Goal: Find specific page/section: Find specific page/section

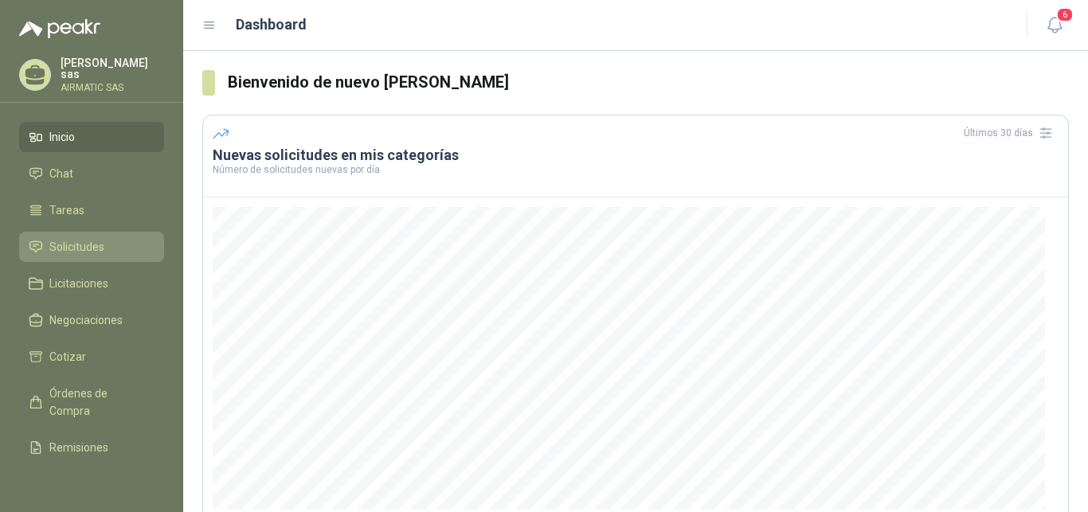
click at [115, 238] on li "Solicitudes" at bounding box center [92, 247] width 126 height 18
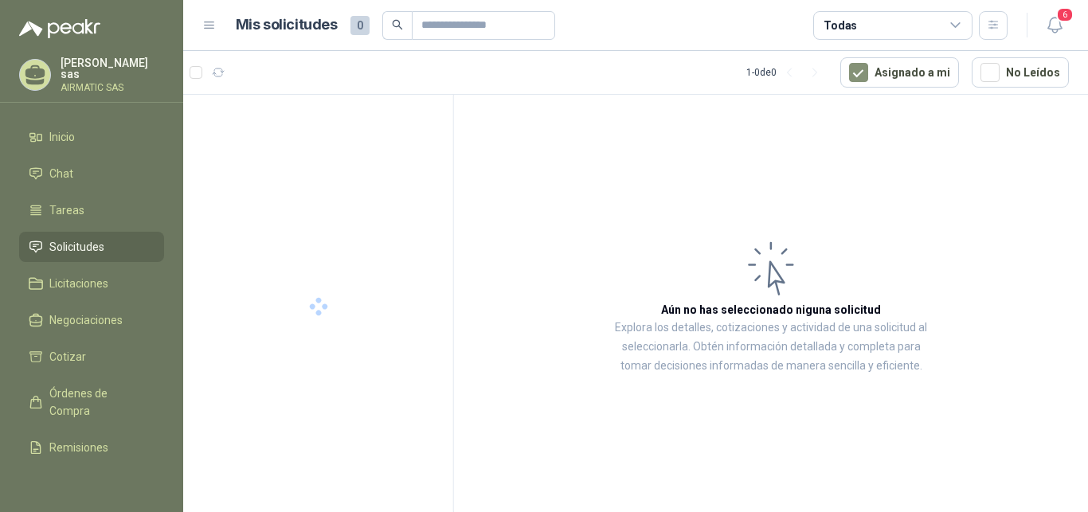
click at [120, 68] on p "[PERSON_NAME]" at bounding box center [113, 68] width 104 height 22
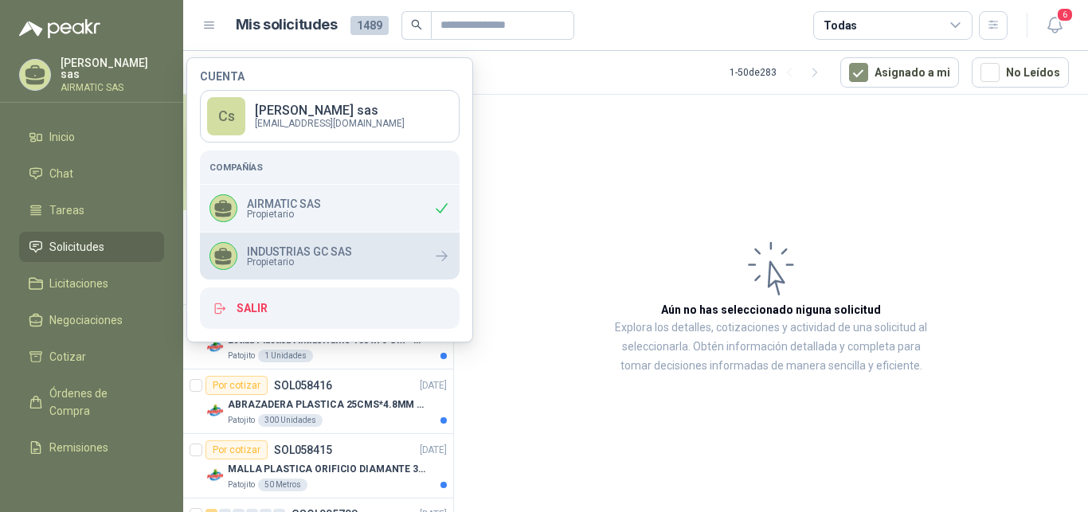
click at [304, 246] on p "INDUSTRIAS GC SAS" at bounding box center [299, 251] width 105 height 11
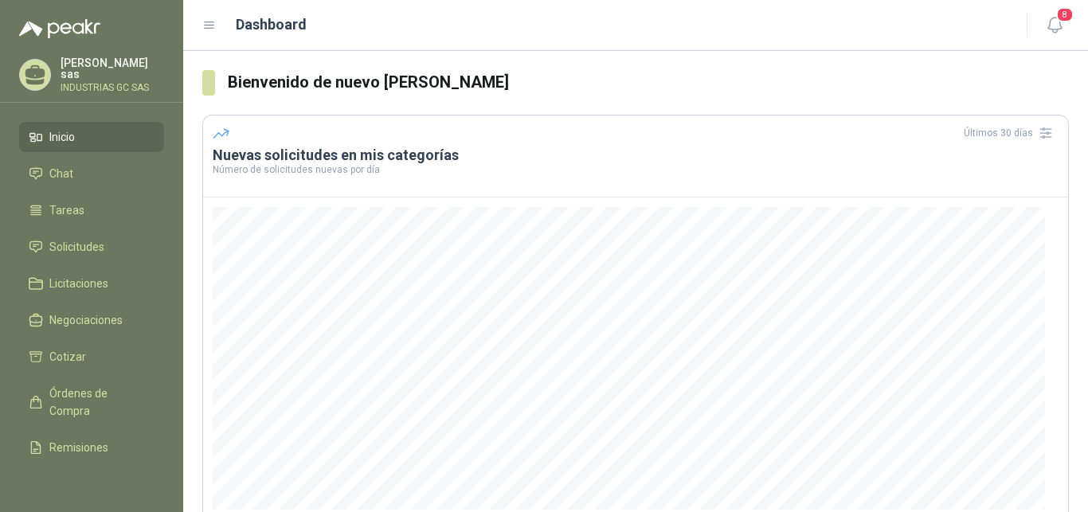
click at [84, 222] on ul "Inicio Chat Tareas Solicitudes Licitaciones Negociaciones Cotizar Órdenes de Co…" at bounding box center [91, 298] width 183 height 352
click at [89, 238] on span "Solicitudes" at bounding box center [76, 247] width 55 height 18
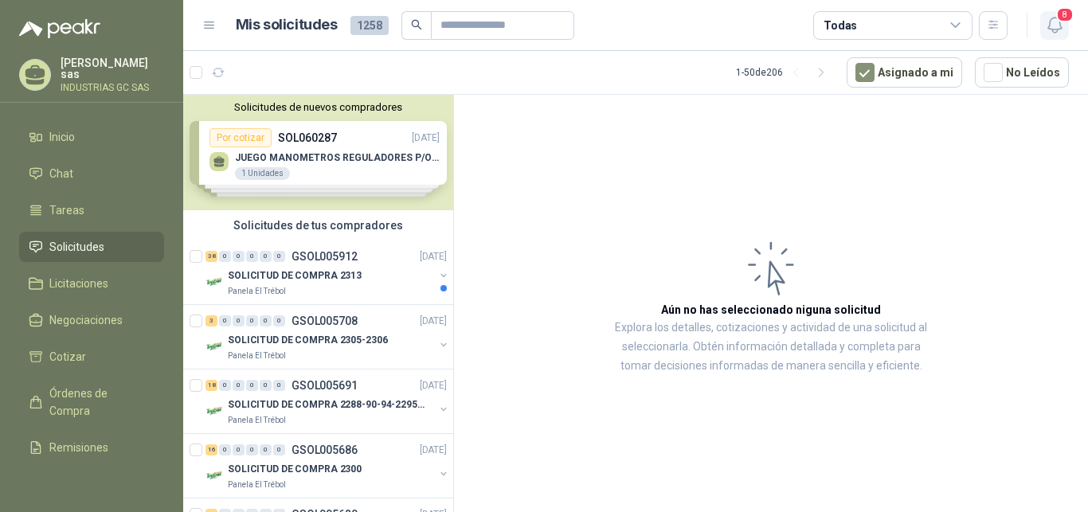
click at [1065, 22] on span "8" at bounding box center [1066, 14] width 18 height 15
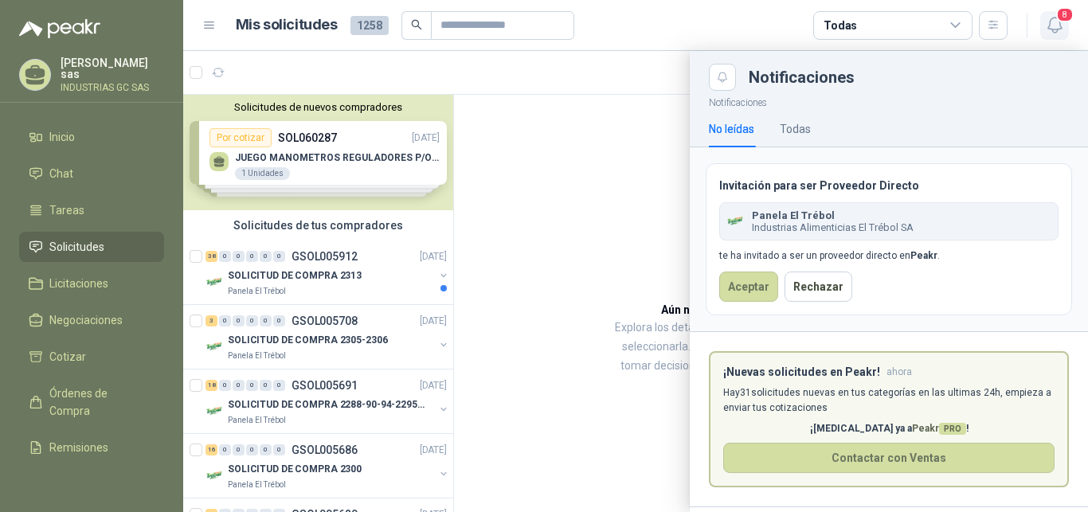
click at [1065, 22] on span "8" at bounding box center [1066, 14] width 18 height 15
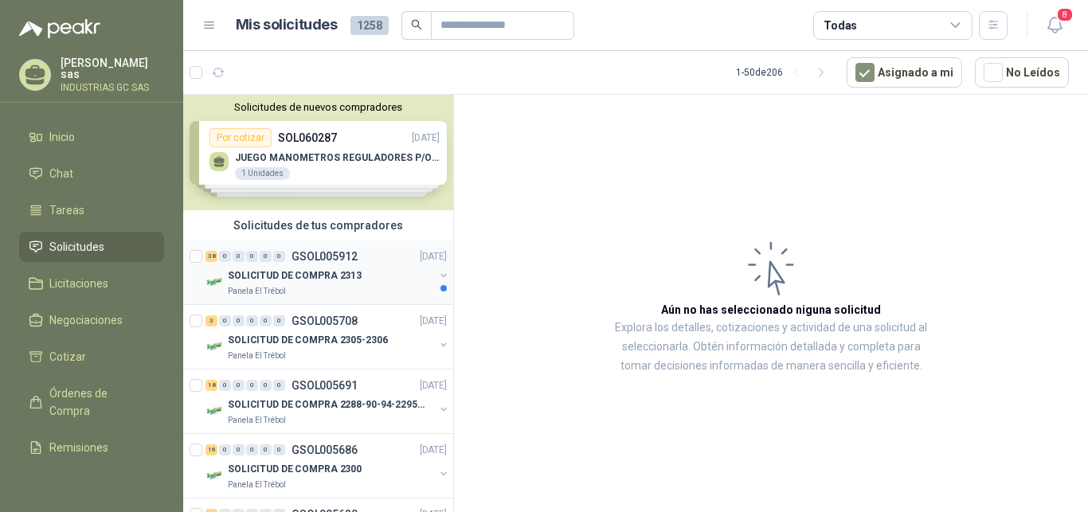
click at [326, 264] on div "38 0 0 0 0 0 GSOL005912 [DATE]" at bounding box center [328, 256] width 245 height 19
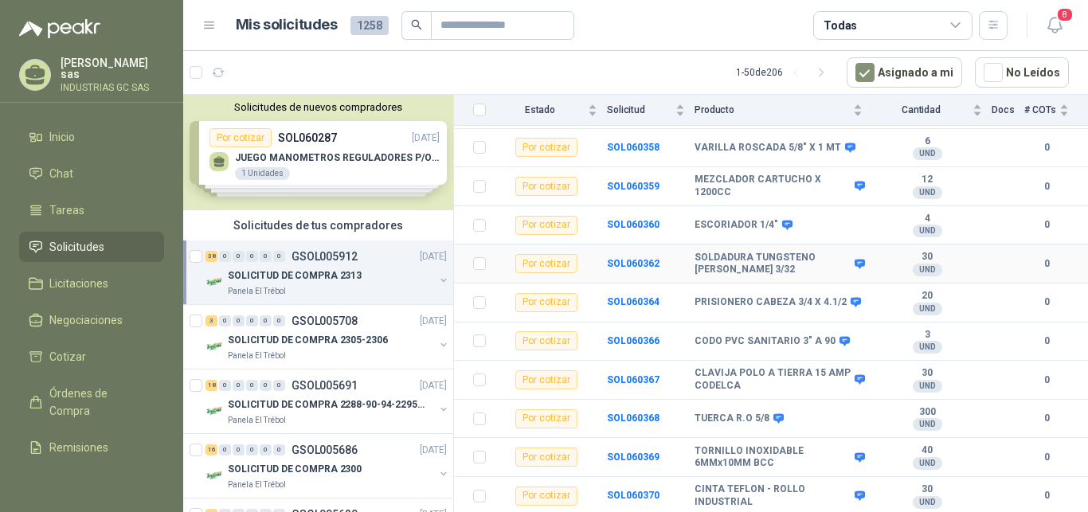
scroll to position [900, 0]
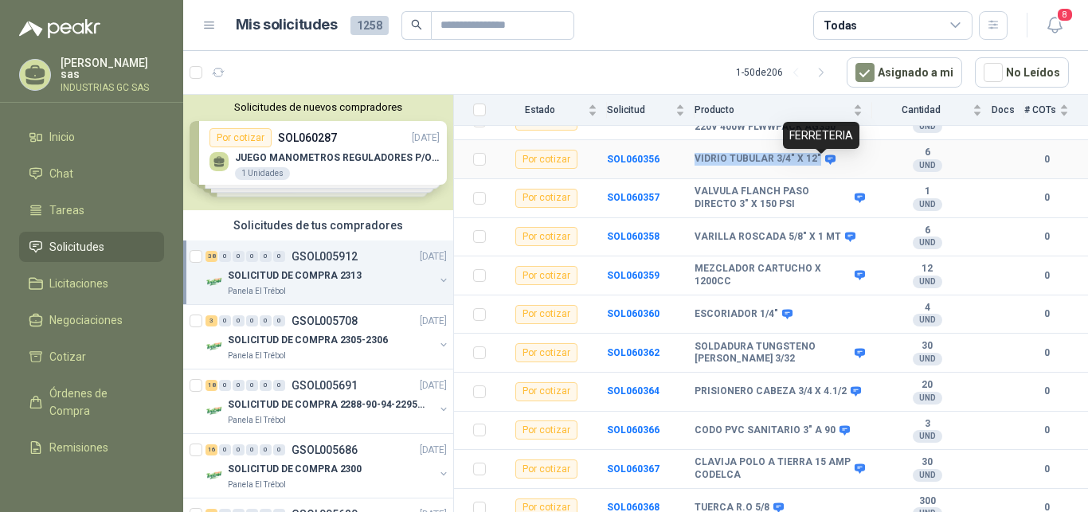
drag, startPoint x: 697, startPoint y: 163, endPoint x: 819, endPoint y: 167, distance: 122.0
click at [819, 166] on div "VIDRIO TUBULAR 3/4" X 12"" at bounding box center [764, 159] width 139 height 13
copy b "VIDRIO TUBULAR 3/4" X 12""
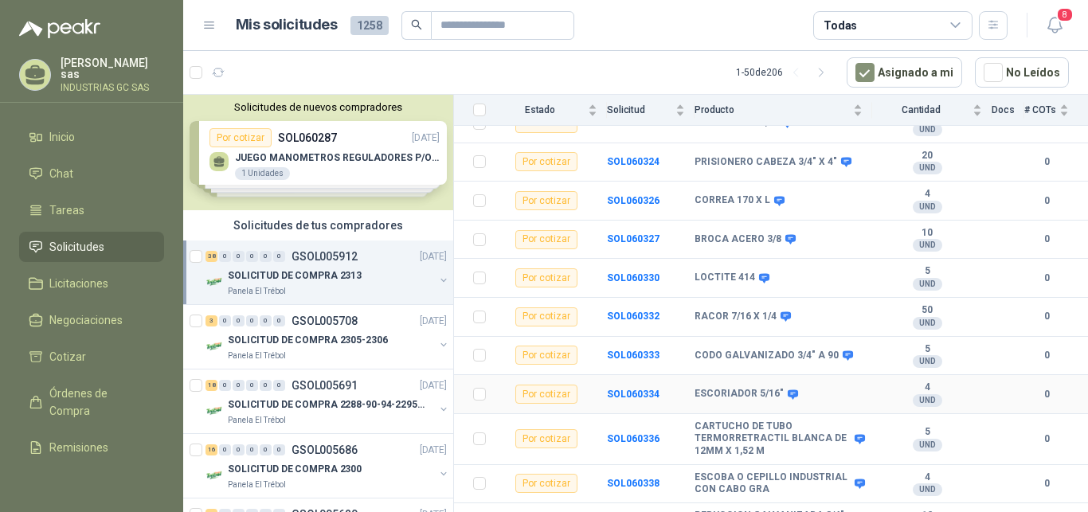
scroll to position [0, 0]
